Goal: Task Accomplishment & Management: Use online tool/utility

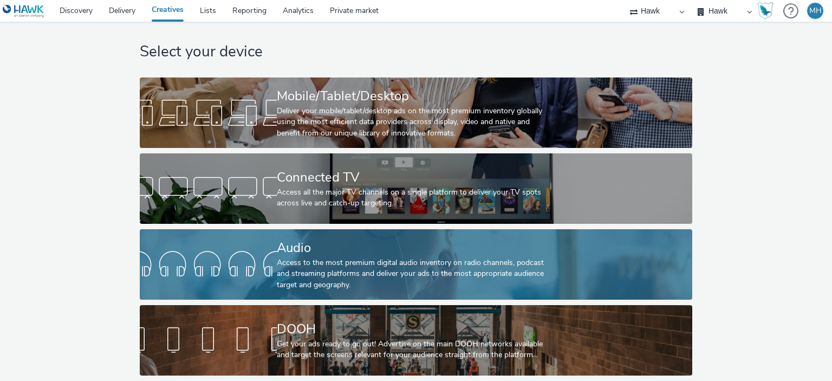
scroll to position [18, 0]
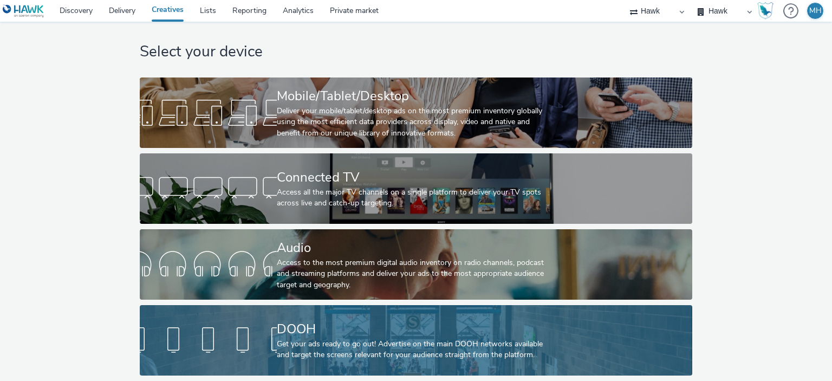
click at [337, 323] on div "DOOH" at bounding box center [414, 329] width 274 height 19
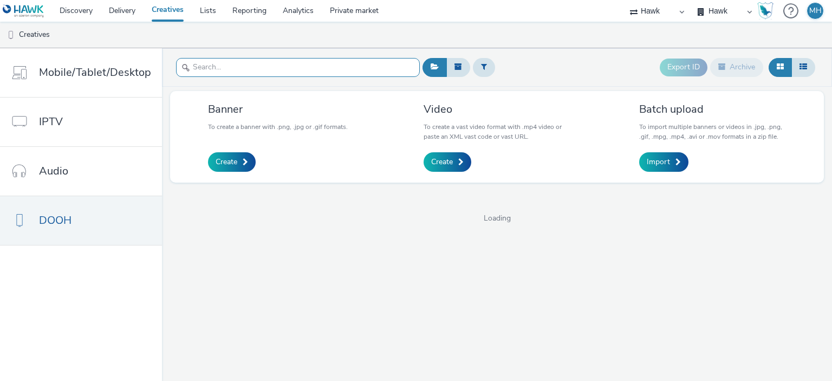
click at [238, 68] on input "text" at bounding box center [298, 67] width 244 height 19
type input "s"
type input "wella"
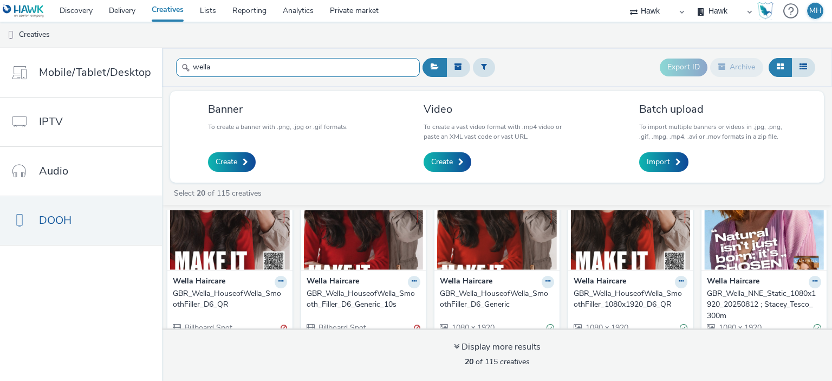
scroll to position [108, 0]
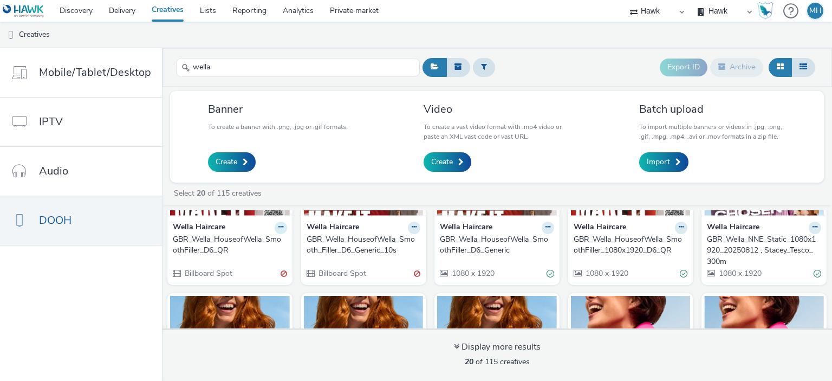
click at [278, 227] on icon at bounding box center [280, 227] width 5 height 6
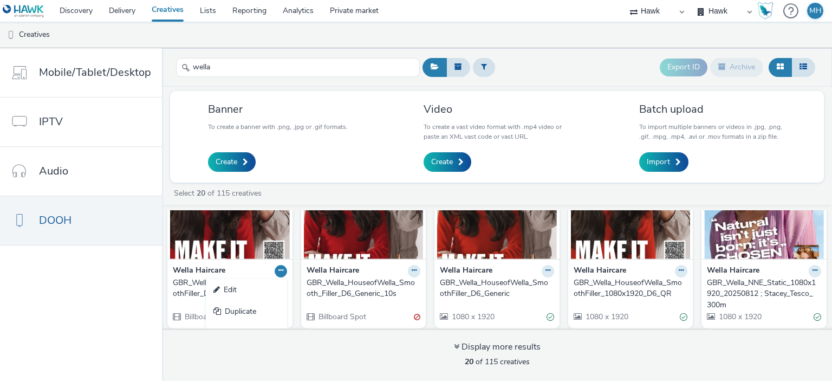
scroll to position [0, 0]
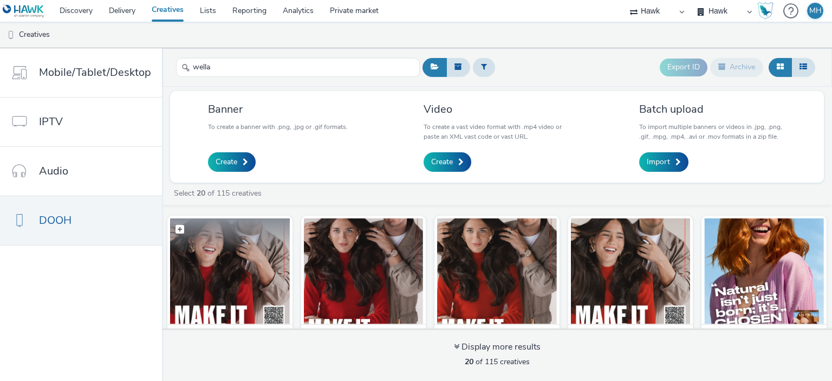
drag, startPoint x: 232, startPoint y: 240, endPoint x: 241, endPoint y: 277, distance: 38.0
click at [241, 277] on img at bounding box center [230, 271] width 120 height 106
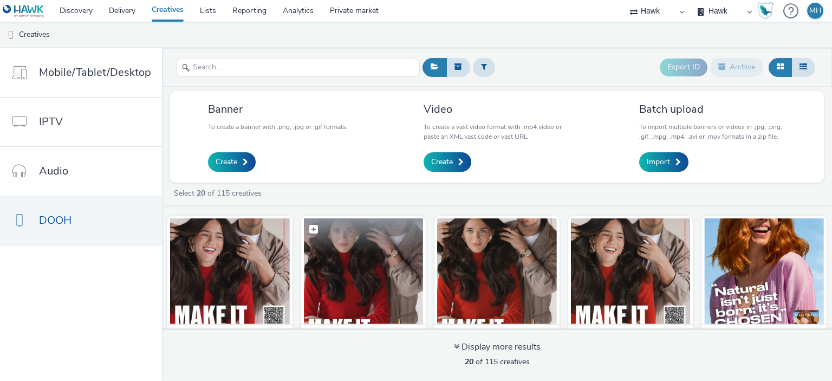
drag, startPoint x: 205, startPoint y: 278, endPoint x: 394, endPoint y: 279, distance: 188.5
click at [394, 279] on img at bounding box center [364, 271] width 120 height 106
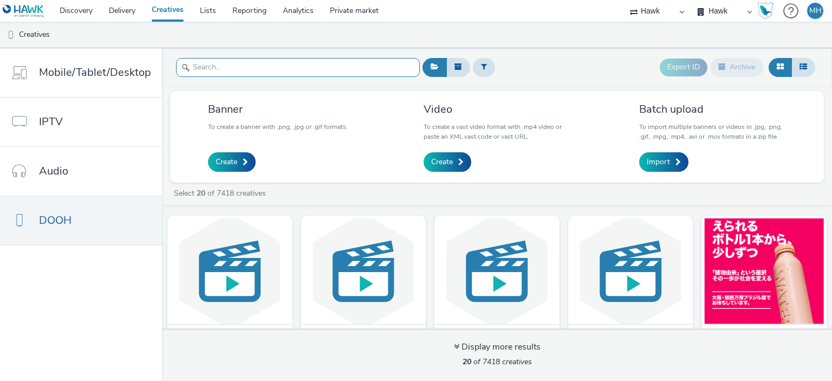
click at [198, 58] on input "text" at bounding box center [298, 67] width 244 height 19
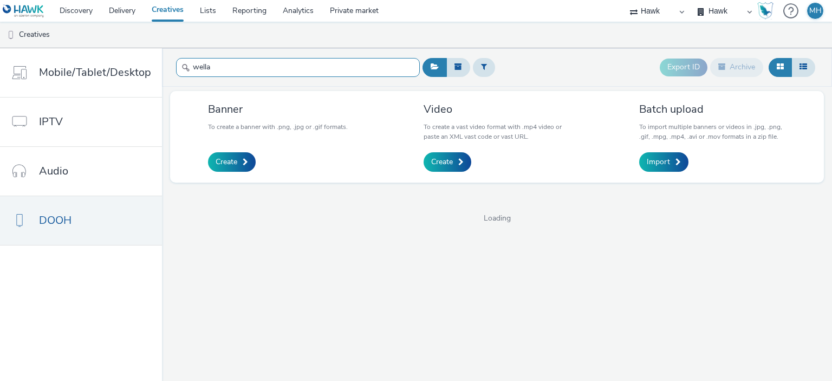
type input "wella"
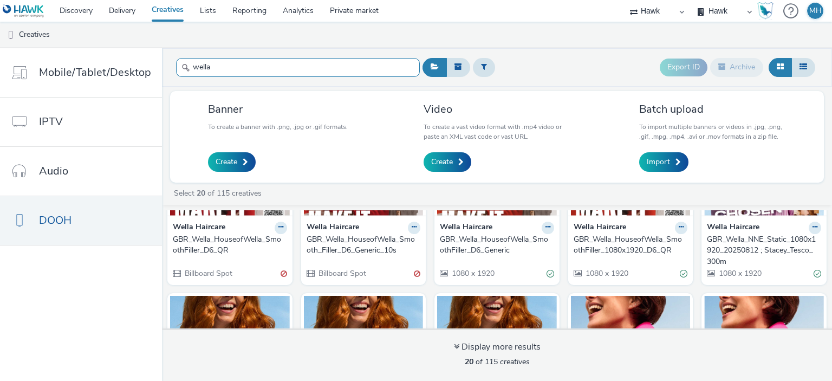
scroll to position [54, 0]
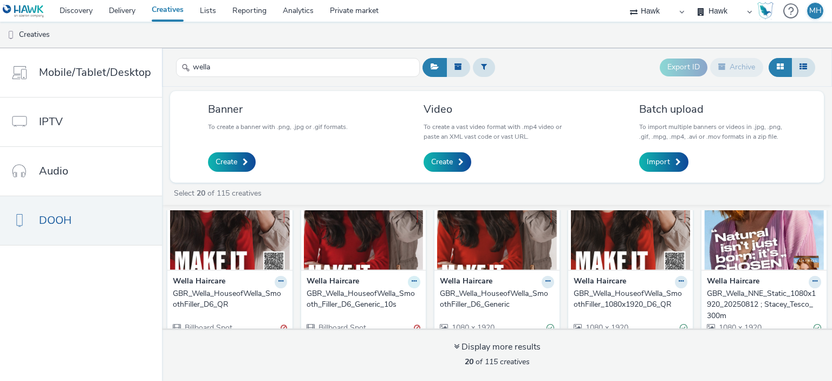
click at [412, 278] on icon at bounding box center [414, 281] width 5 height 6
click at [278, 280] on icon at bounding box center [280, 281] width 5 height 6
click at [244, 299] on link "Edit" at bounding box center [246, 301] width 81 height 22
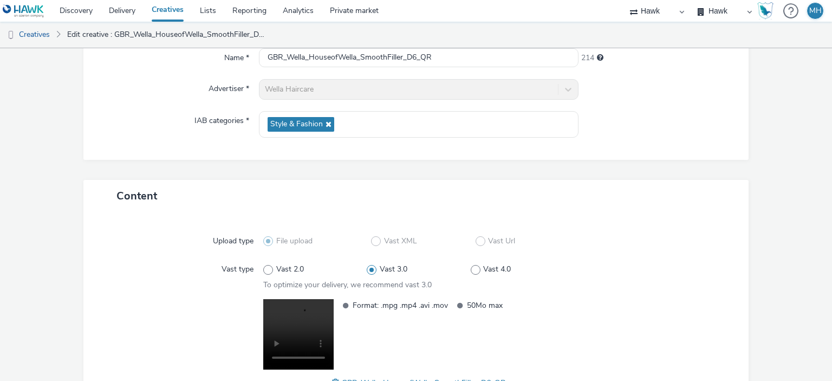
scroll to position [192, 0]
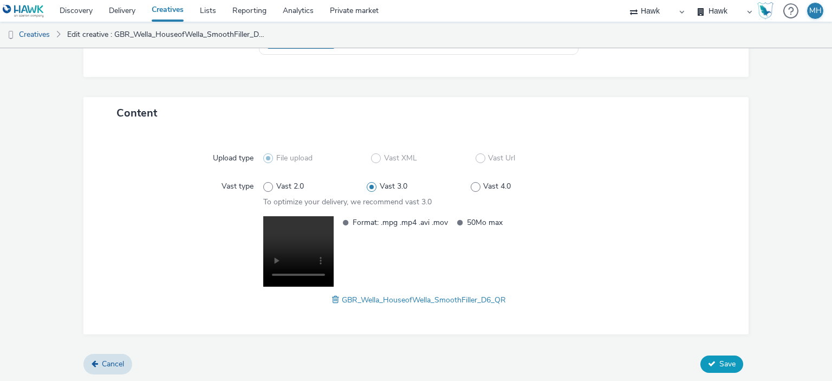
click at [708, 360] on icon at bounding box center [712, 364] width 8 height 8
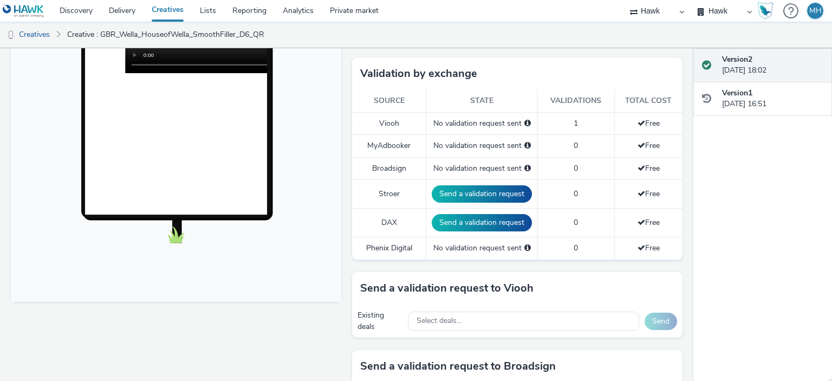
scroll to position [379, 0]
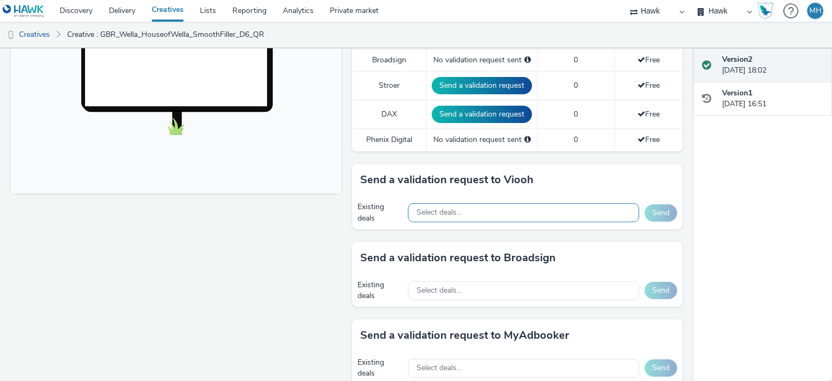
click at [505, 212] on div "Select deals..." at bounding box center [523, 212] width 231 height 19
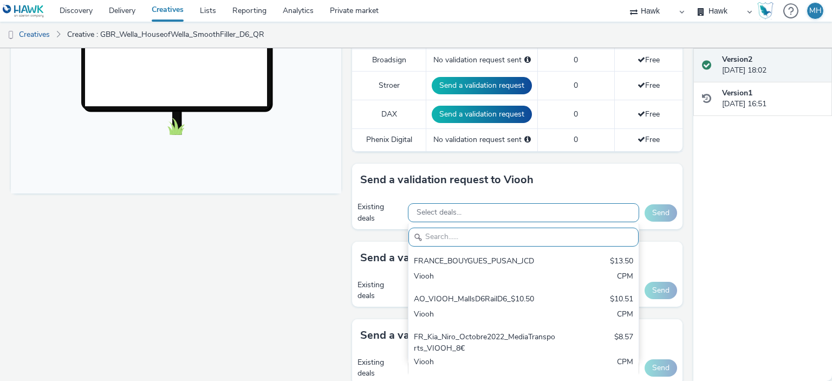
paste input "PG_JCDecaux_WellaLondon"
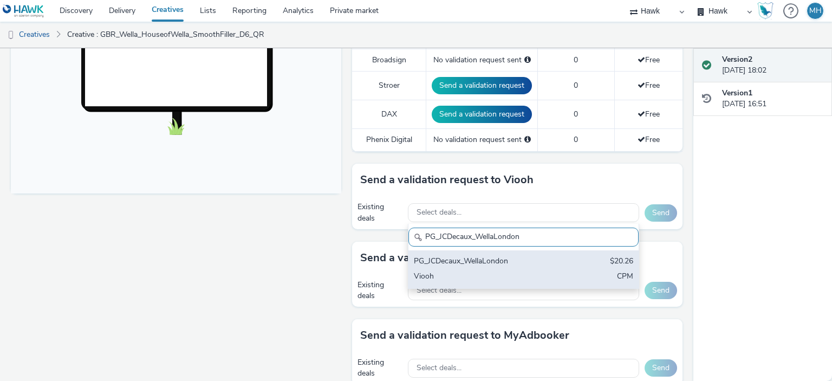
type input "PG_JCDecaux_WellaLondon"
click at [498, 256] on div "PG_JCDecaux_WellaLondon" at bounding box center [486, 262] width 144 height 12
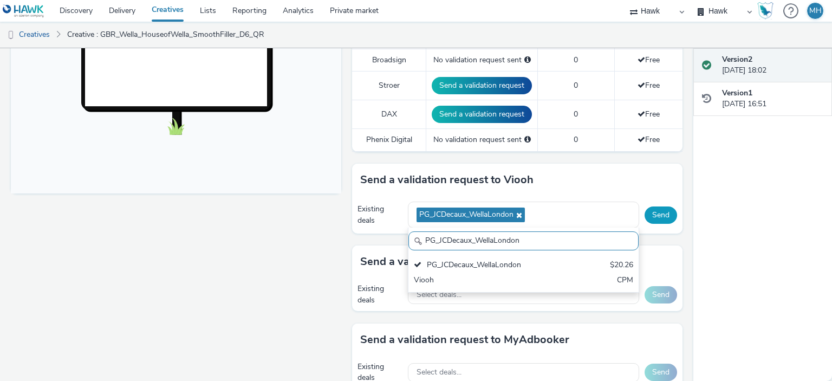
click at [652, 214] on button "Send" at bounding box center [660, 214] width 32 height 17
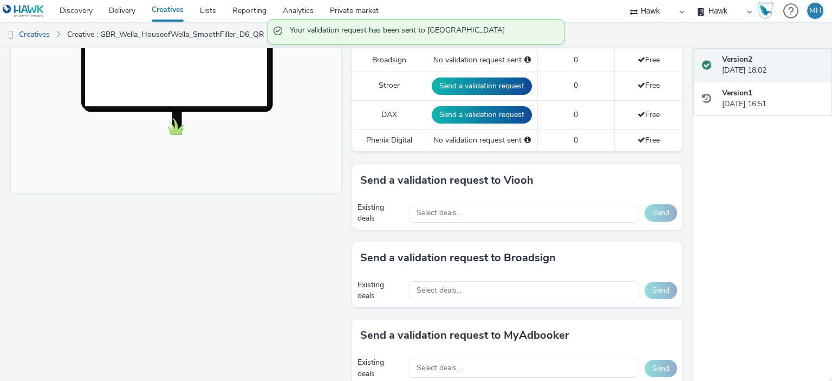
scroll to position [217, 0]
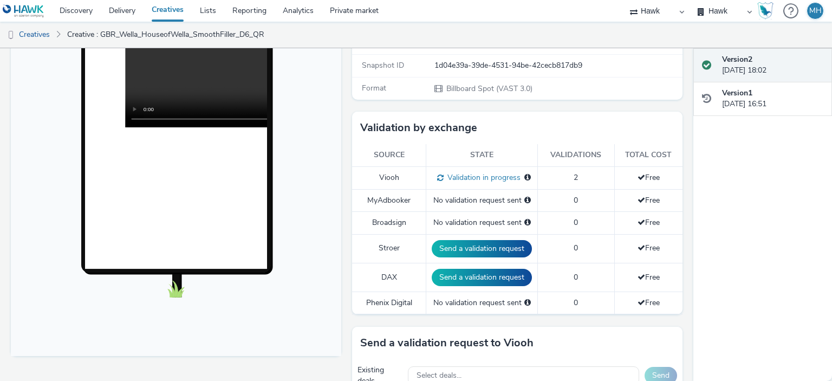
click at [574, 175] on span "2" at bounding box center [576, 177] width 4 height 10
click at [574, 180] on span "2" at bounding box center [576, 177] width 4 height 10
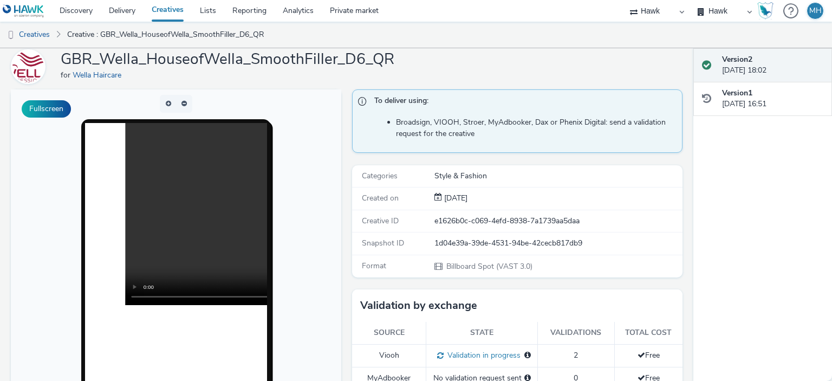
scroll to position [0, 0]
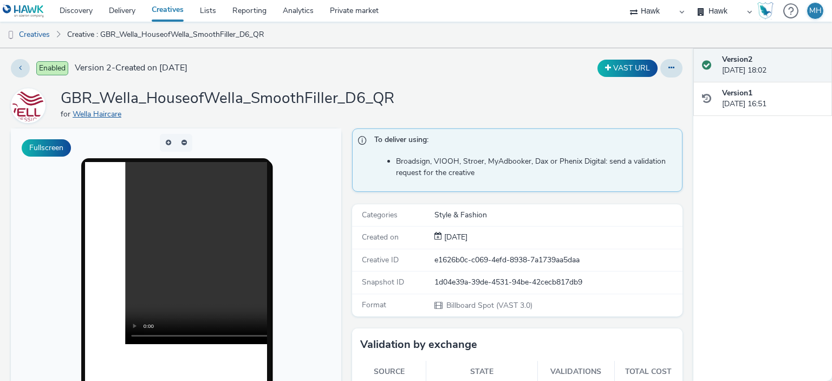
click at [107, 121] on div "GBR_Wella_HouseofWella_SmoothFiller_D6_QR for Wella Haircare" at bounding box center [228, 105] width 334 height 35
click at [102, 114] on link "Wella Haircare" at bounding box center [99, 114] width 53 height 10
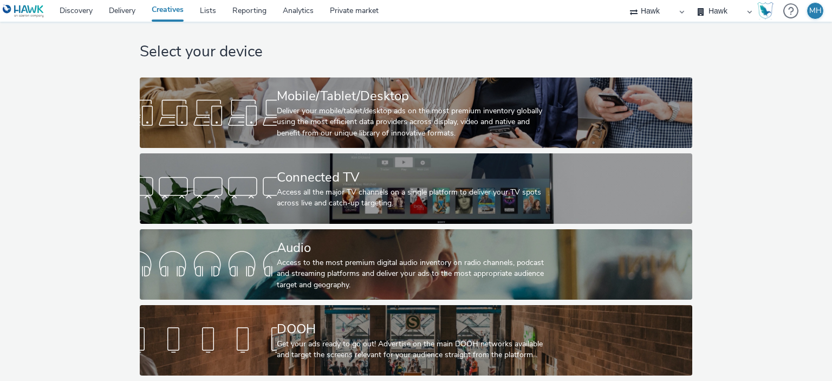
scroll to position [18, 0]
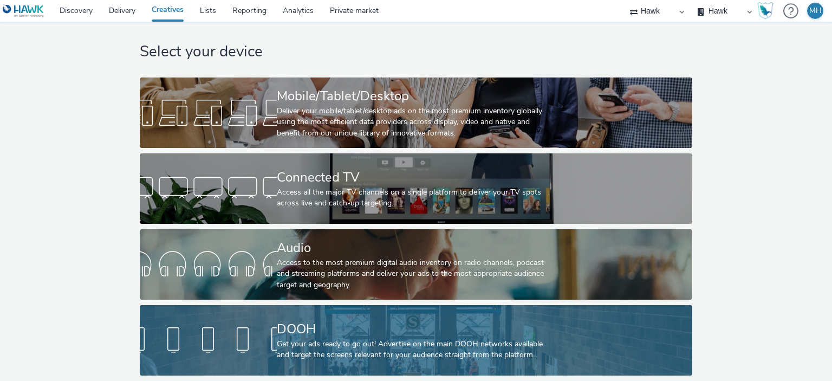
click at [305, 327] on div "DOOH" at bounding box center [414, 329] width 274 height 19
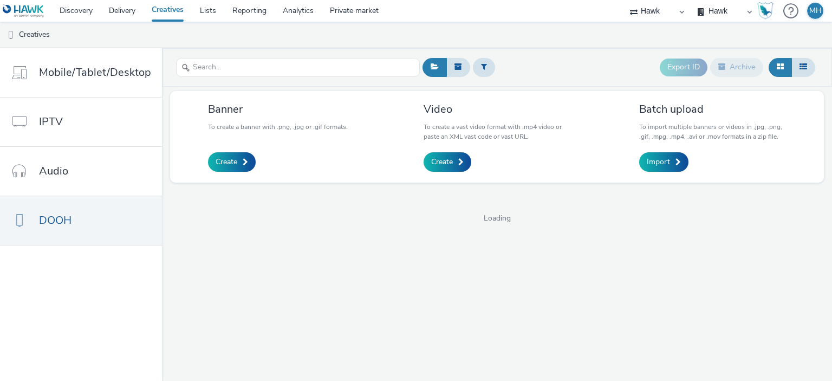
click at [214, 54] on div at bounding box center [298, 67] width 244 height 27
click at [217, 61] on input "text" at bounding box center [298, 67] width 244 height 19
type input "wella"
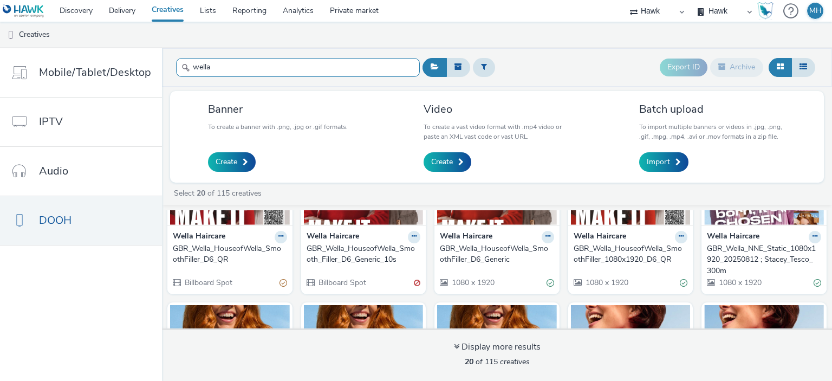
scroll to position [108, 0]
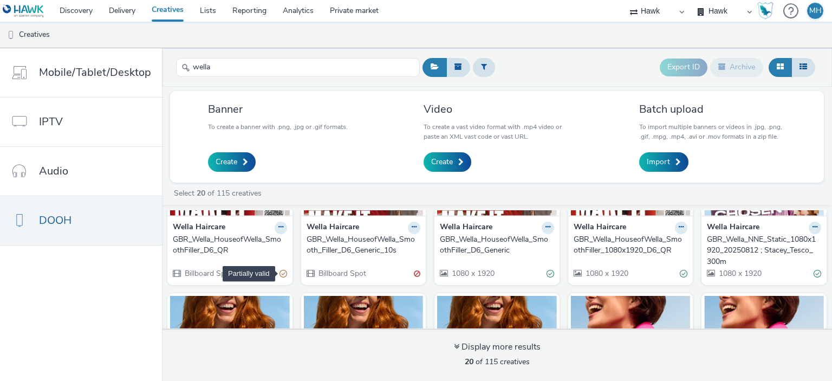
click at [279, 273] on div "Partially valid" at bounding box center [283, 273] width 8 height 11
click at [414, 272] on div "Invalid" at bounding box center [417, 273] width 6 height 11
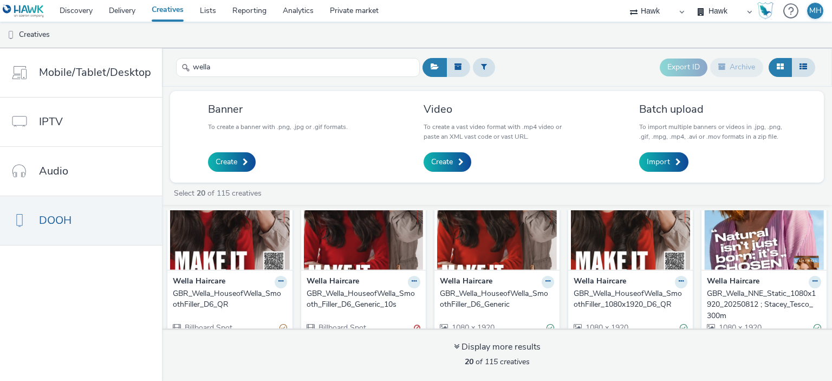
click at [370, 241] on img at bounding box center [364, 217] width 120 height 106
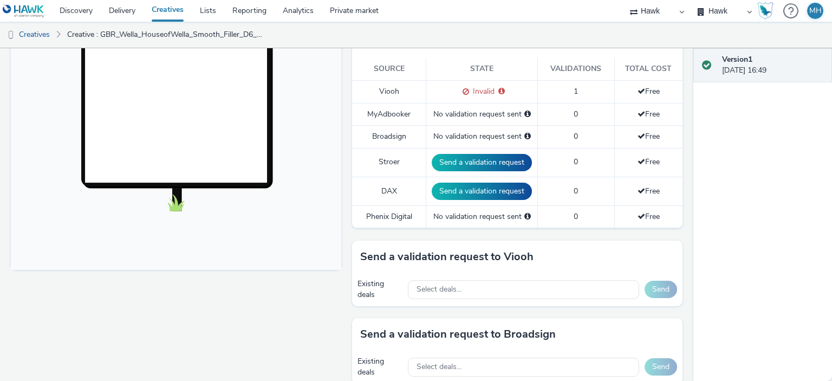
scroll to position [271, 0]
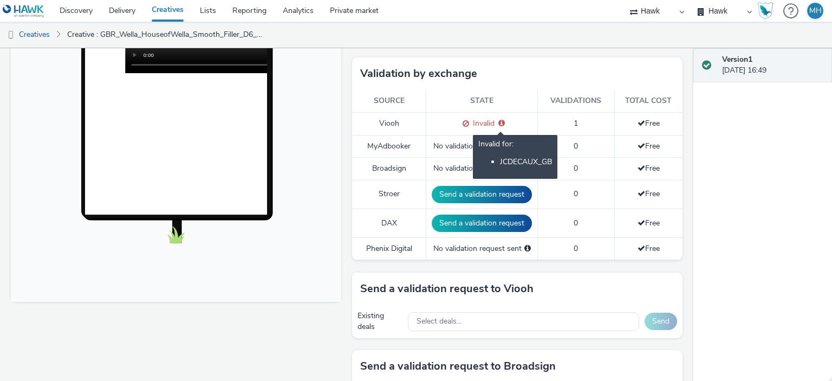
click at [499, 120] on icon at bounding box center [501, 123] width 6 height 8
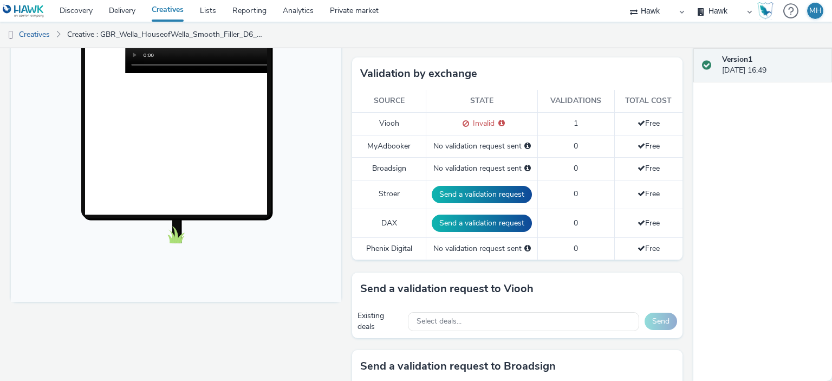
click at [493, 113] on td "Invalid Invalid for: JCDECAUX_GB" at bounding box center [482, 123] width 112 height 23
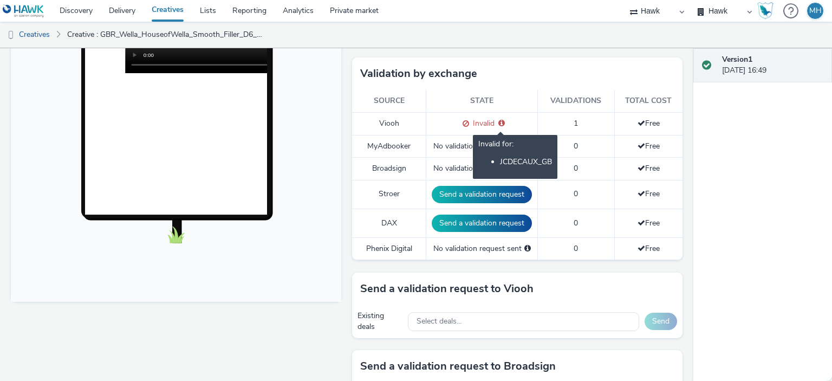
click at [498, 119] on icon at bounding box center [501, 123] width 6 height 8
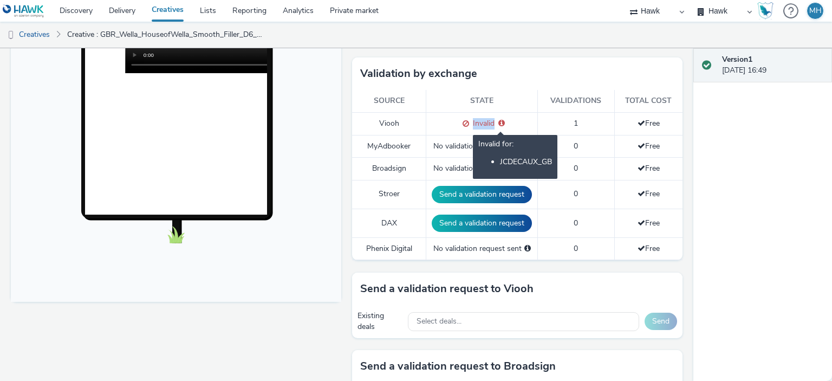
click at [498, 119] on icon at bounding box center [501, 123] width 6 height 8
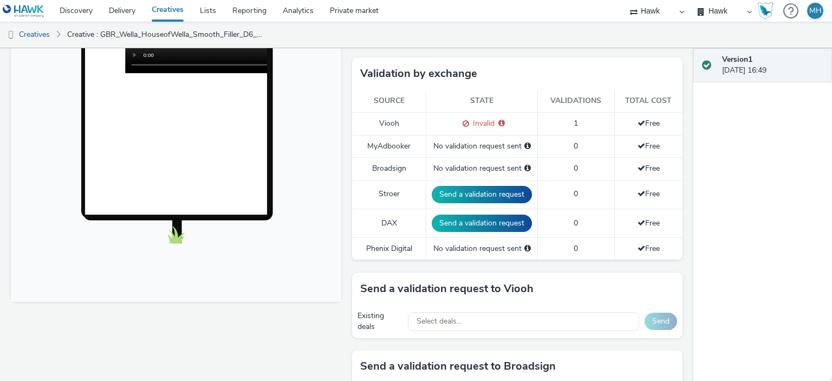
click at [507, 84] on div "Validation by exchange" at bounding box center [517, 73] width 330 height 32
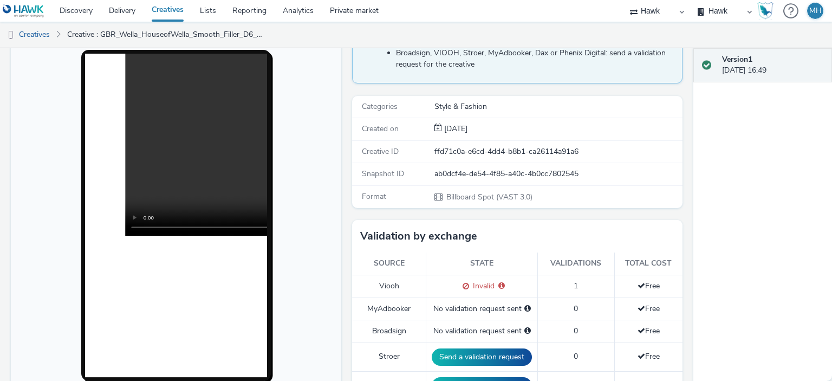
scroll to position [0, 0]
